Goal: Task Accomplishment & Management: Use online tool/utility

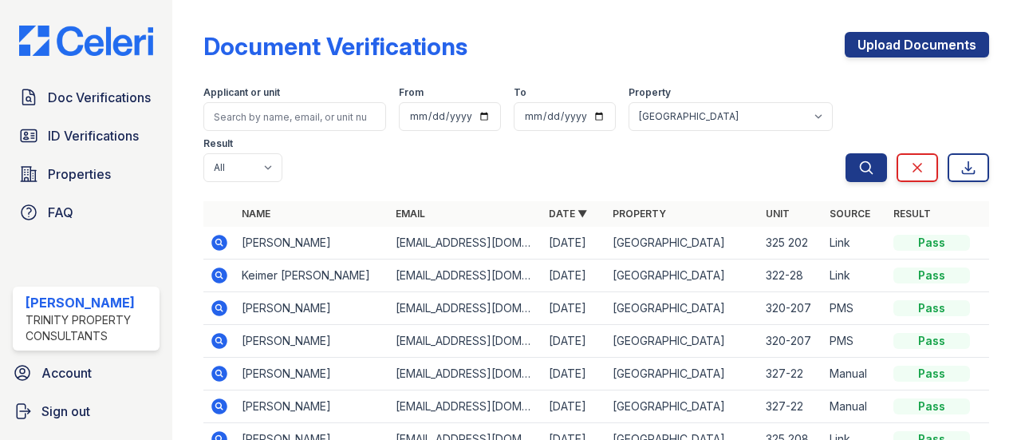
scroll to position [69, 0]
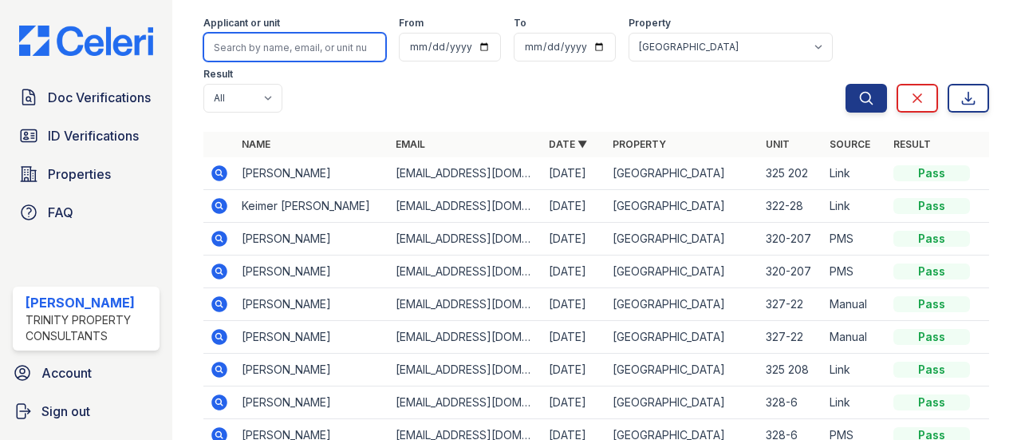
click at [278, 54] on input "search" at bounding box center [294, 47] width 183 height 29
type input "Yesni"
click at [846, 84] on button "Search" at bounding box center [866, 98] width 41 height 29
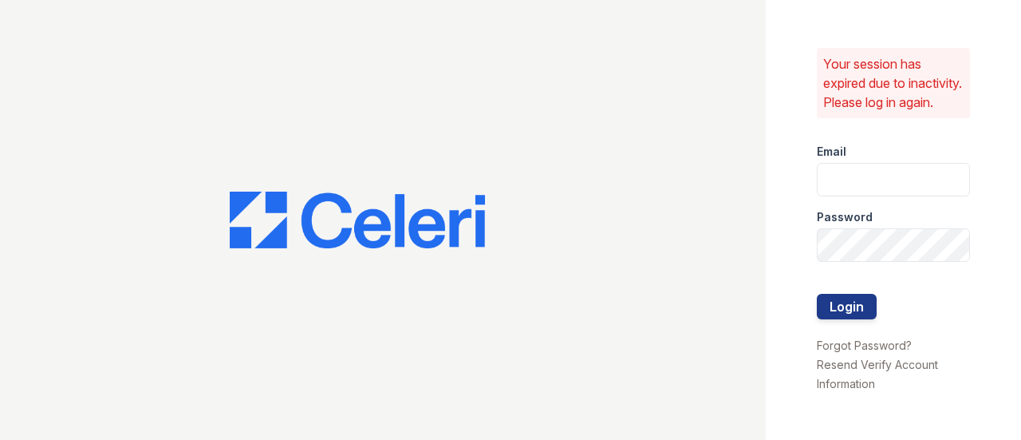
type input "[EMAIL_ADDRESS][DOMAIN_NAME]"
click at [854, 316] on button "Login" at bounding box center [847, 306] width 60 height 26
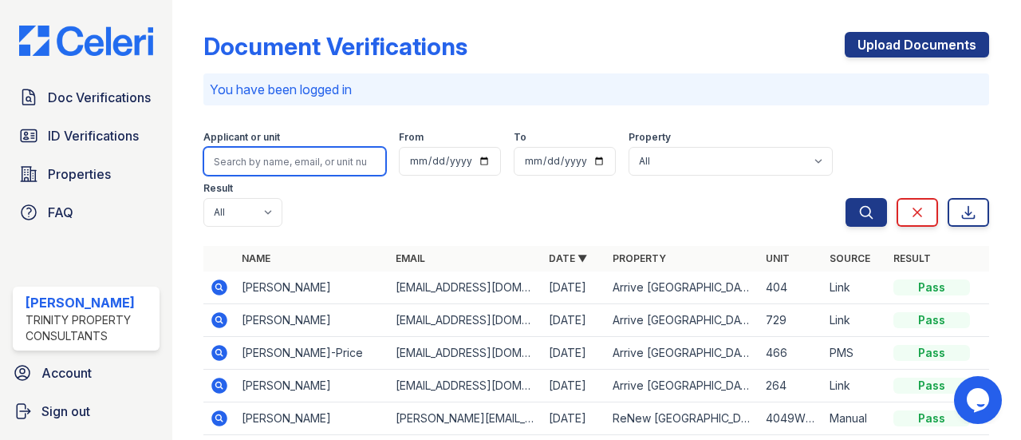
click at [302, 160] on input "search" at bounding box center [294, 161] width 183 height 29
type input "Yesni"
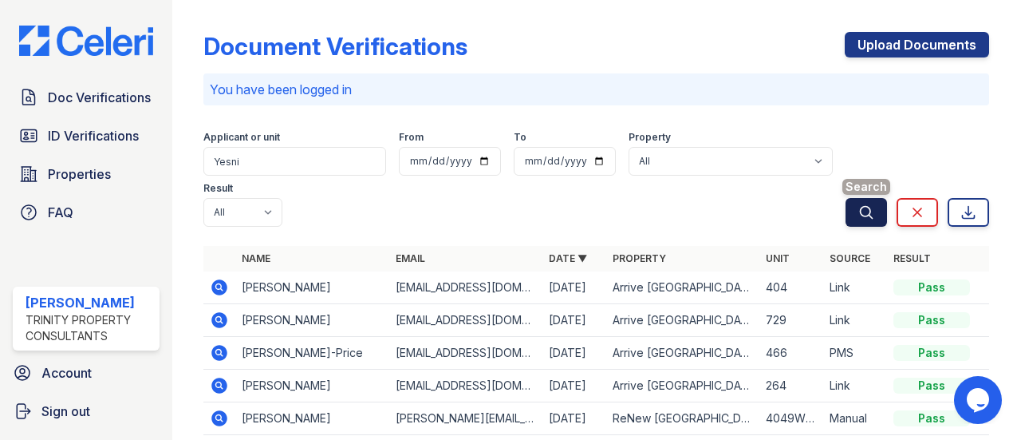
click at [846, 216] on button "Search" at bounding box center [866, 212] width 41 height 29
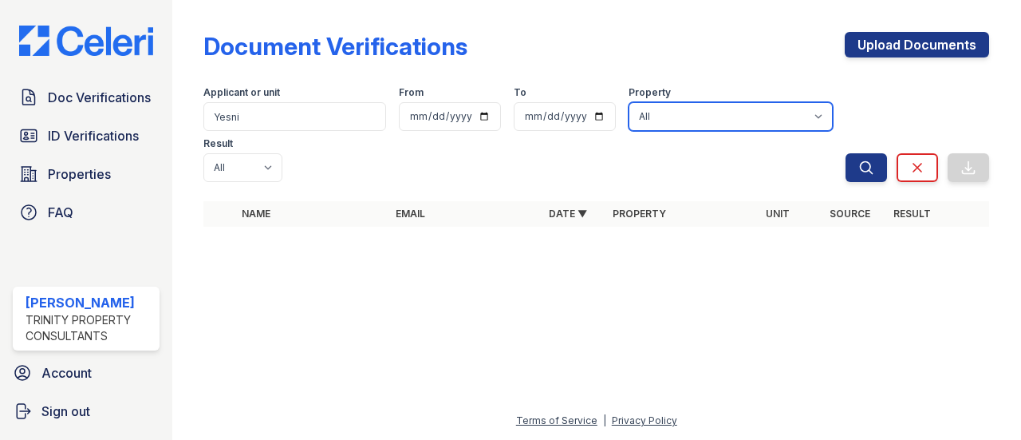
click at [811, 113] on select "All Arrive 4301 Arrive at Medicine Lake Arrive Bellevue Arrive Eden Prairie Arr…" at bounding box center [731, 116] width 204 height 29
select select "4170"
click at [629, 102] on select "All Arrive 4301 Arrive at Medicine Lake Arrive Bellevue Arrive Eden Prairie Arr…" at bounding box center [731, 116] width 204 height 29
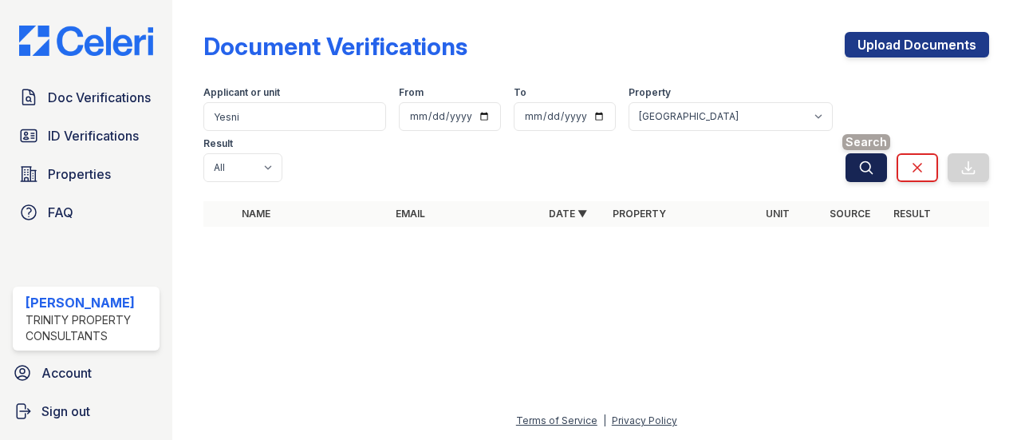
click at [878, 161] on button "Search" at bounding box center [866, 167] width 41 height 29
click at [866, 170] on icon "submit" at bounding box center [867, 168] width 16 height 16
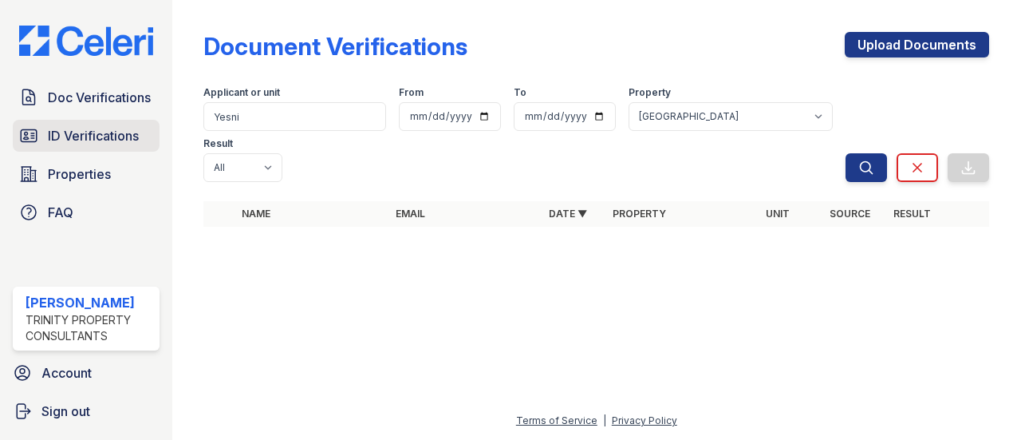
click at [73, 130] on span "ID Verifications" at bounding box center [93, 135] width 91 height 19
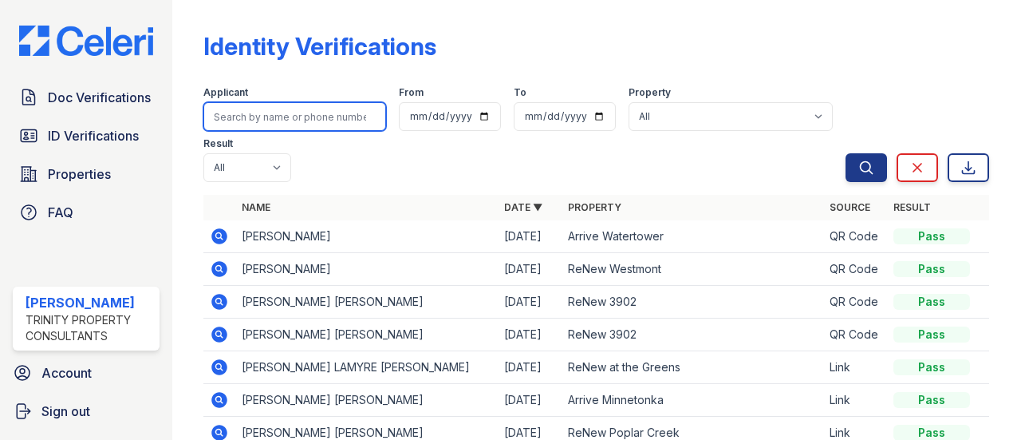
click at [337, 116] on input "search" at bounding box center [294, 116] width 183 height 29
type input "Yesni"
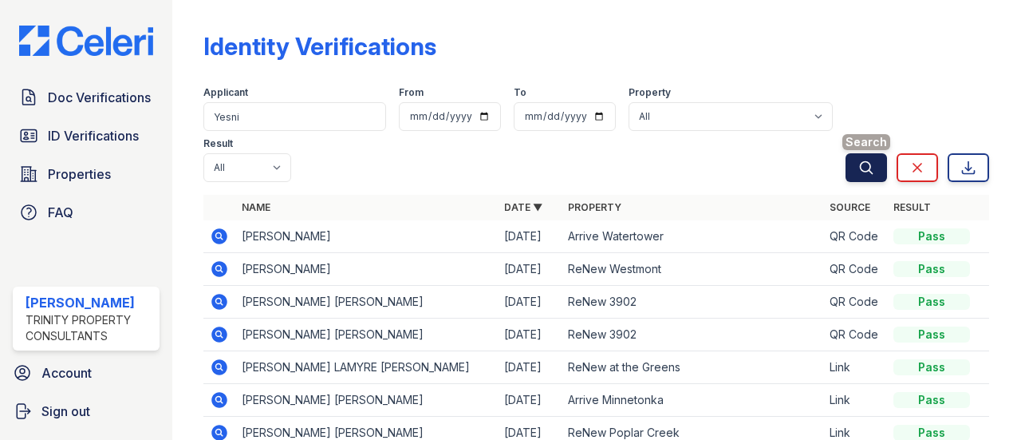
click at [846, 161] on button "Search" at bounding box center [866, 167] width 41 height 29
